Goal: Task Accomplishment & Management: Manage account settings

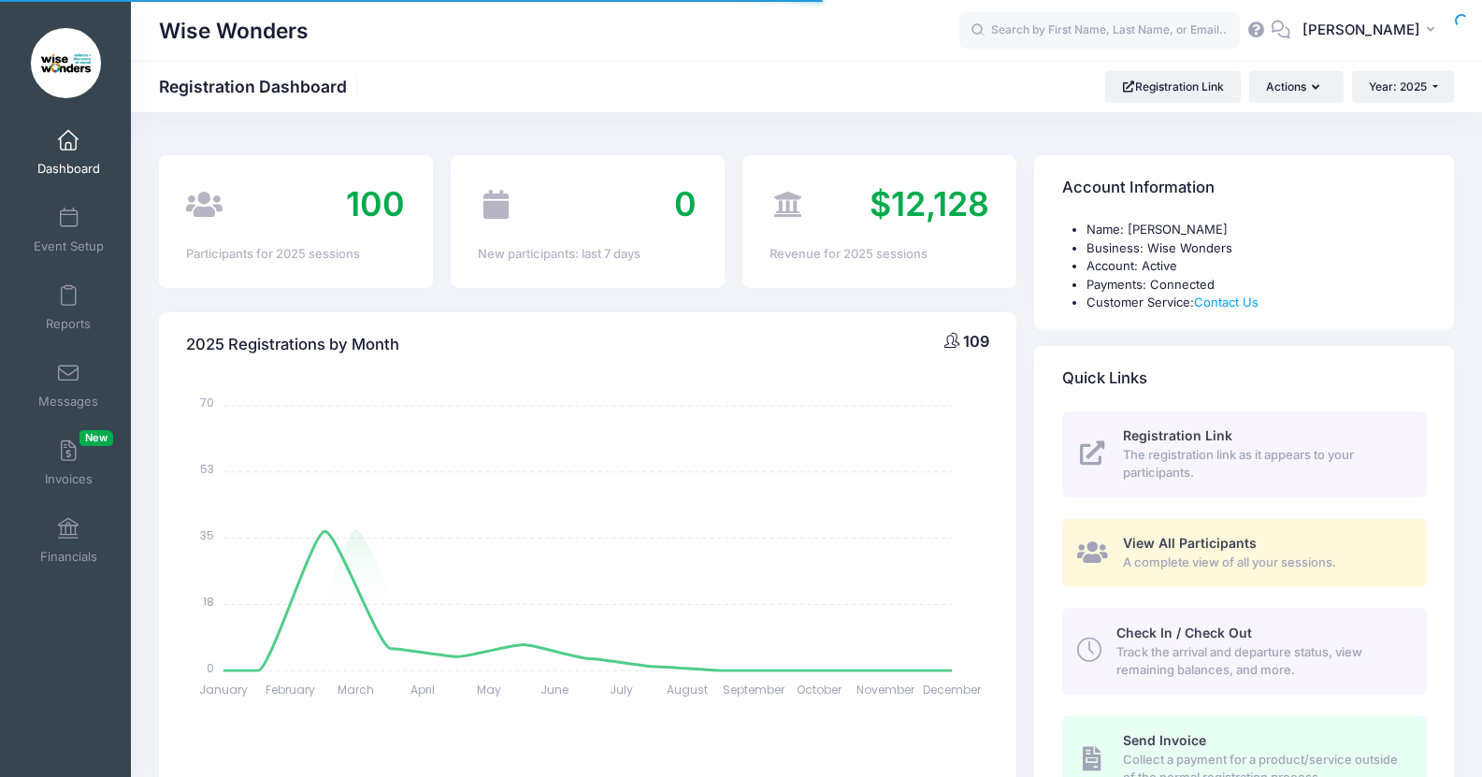
select select
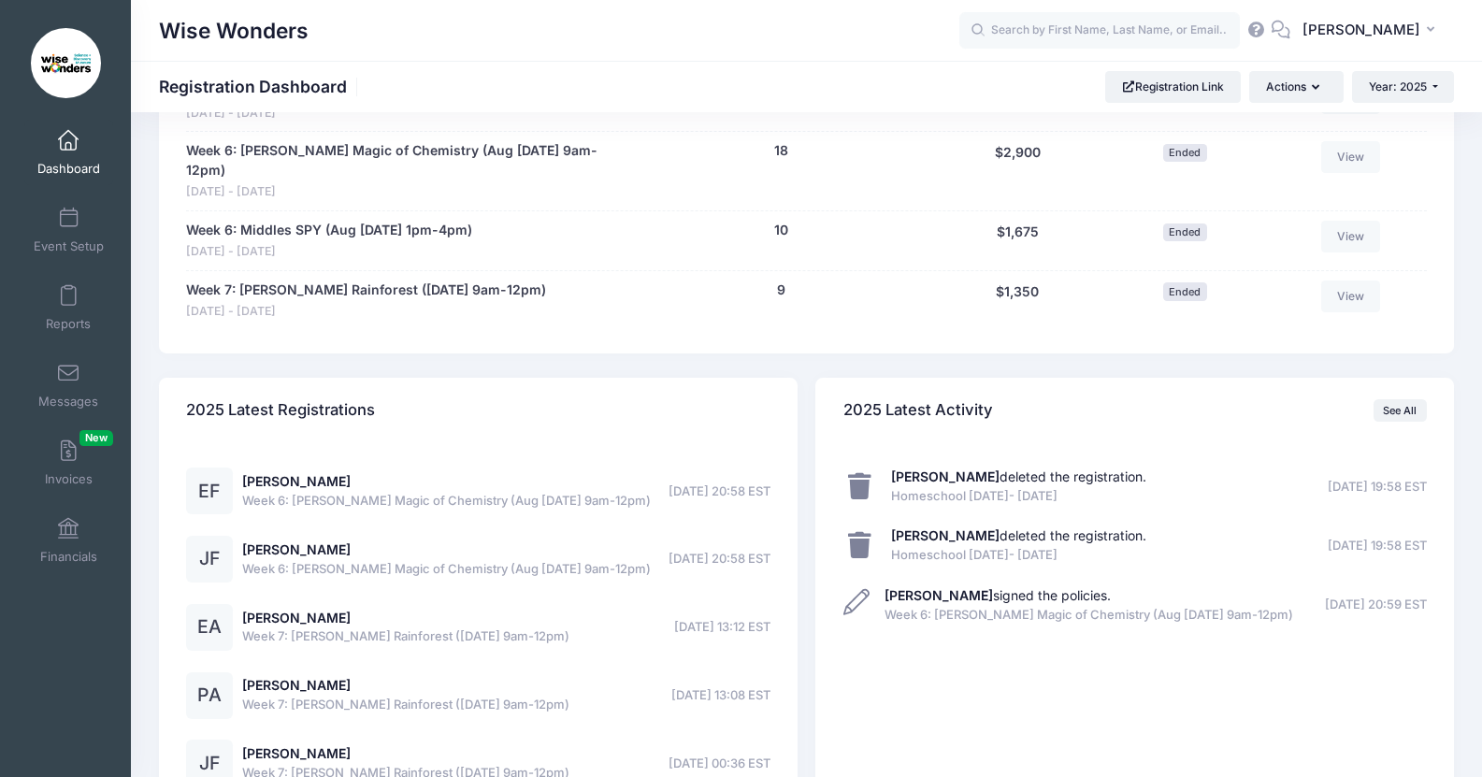
scroll to position [1299, 0]
